Goal: Navigation & Orientation: Find specific page/section

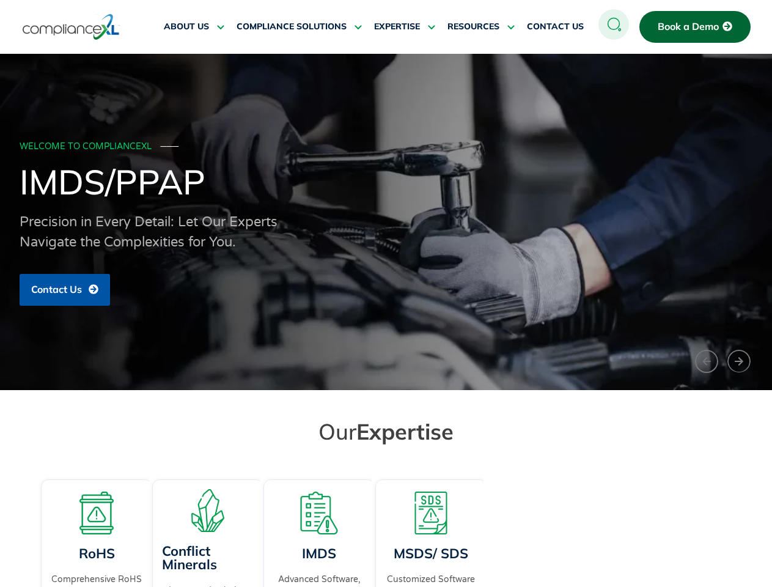
click at [481, 27] on span "RESOURCES" at bounding box center [473, 26] width 52 height 11
click at [386, 222] on div "WELCOME TO COMPLIANCEXL ─── IMDS/PPAP Precision in Every Detail: Let Our Expert…" at bounding box center [386, 222] width 733 height 180
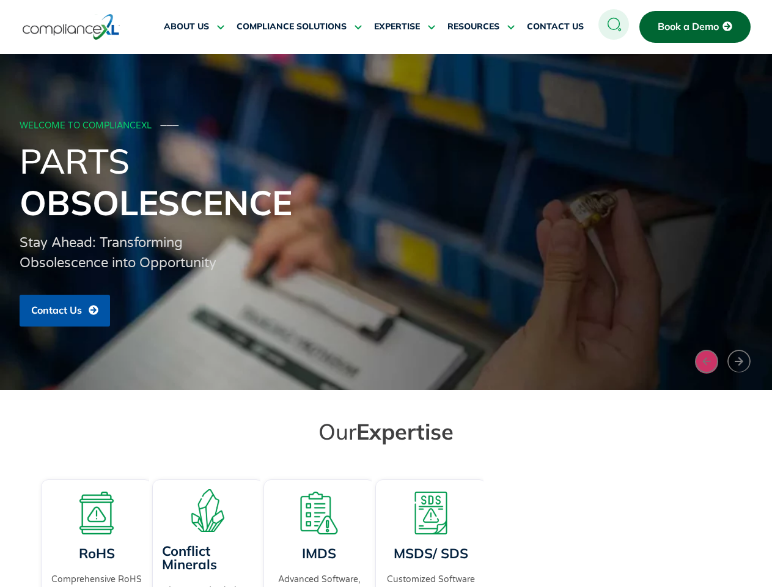
click at [706, 361] on button "‹" at bounding box center [706, 361] width 23 height 24
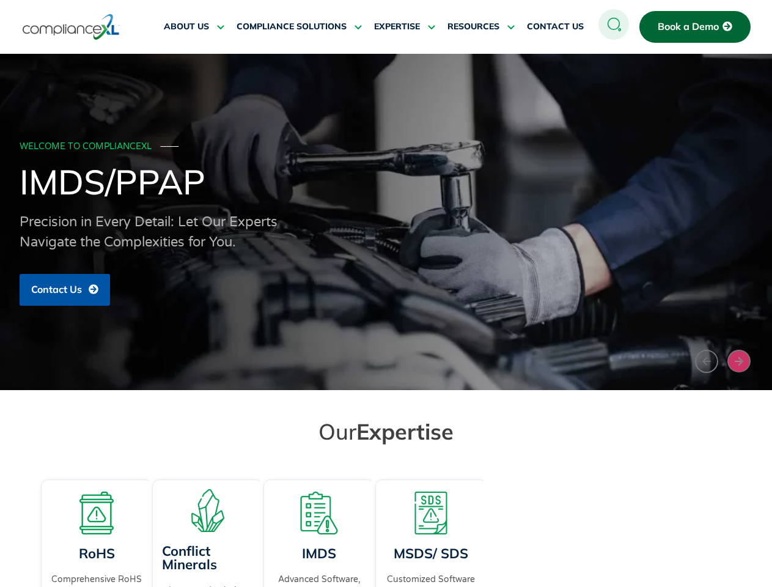
click at [739, 360] on button "›" at bounding box center [738, 360] width 23 height 23
